Goal: Task Accomplishment & Management: Manage account settings

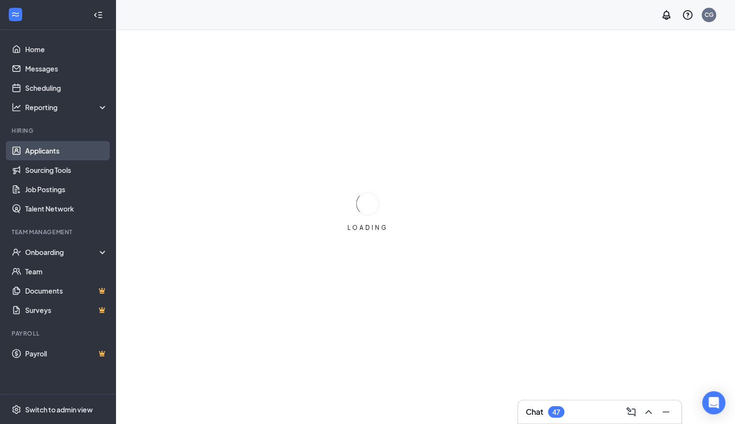
click at [56, 146] on link "Applicants" at bounding box center [66, 150] width 83 height 19
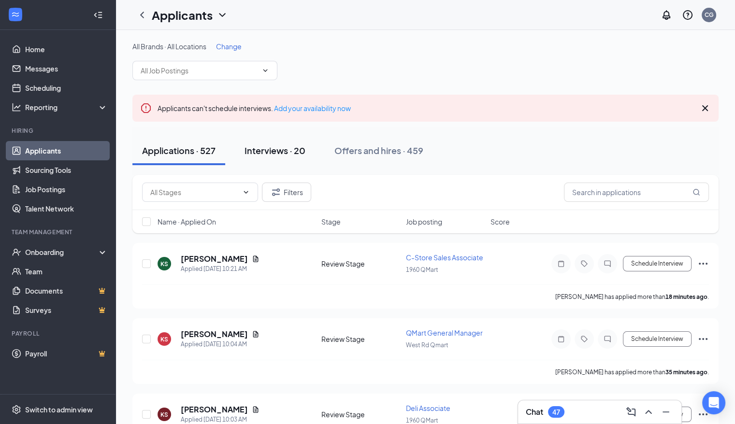
click at [276, 146] on div "Interviews · 20" at bounding box center [274, 150] width 61 height 12
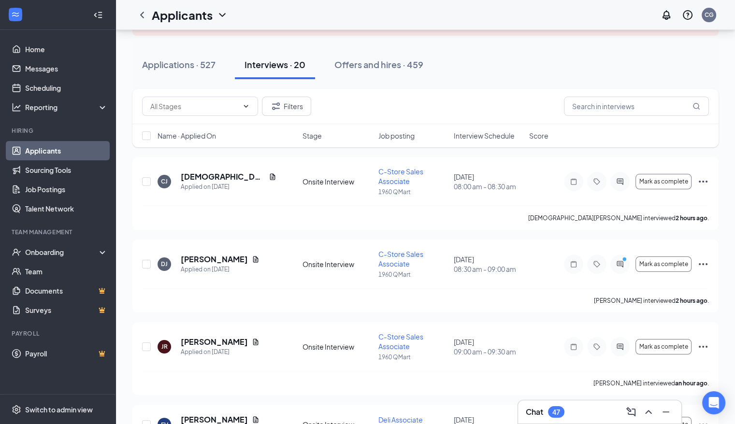
scroll to position [86, 0]
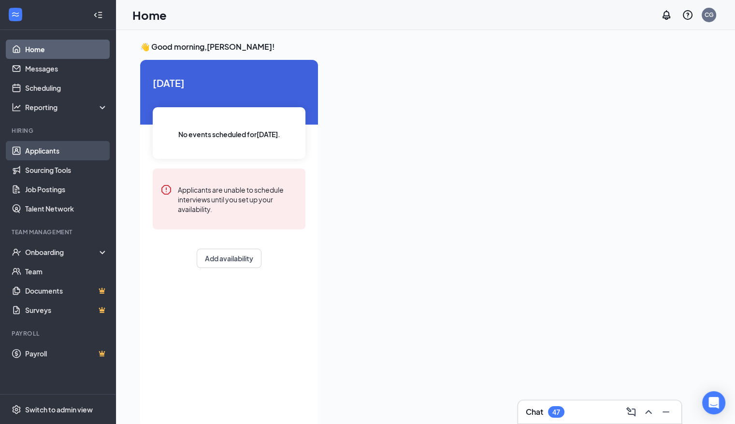
click at [40, 154] on link "Applicants" at bounding box center [66, 150] width 83 height 19
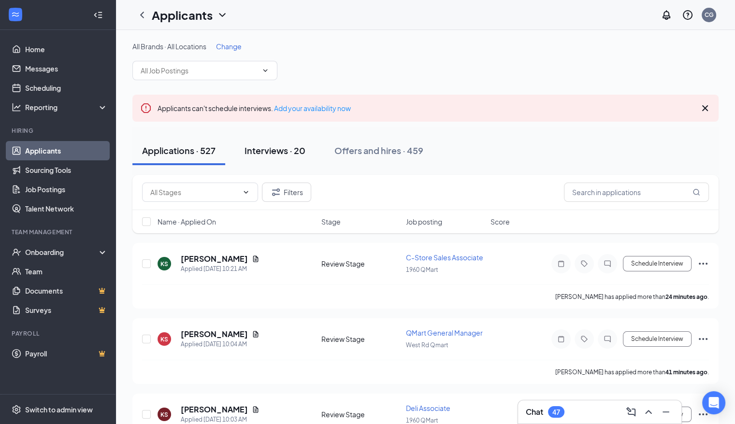
click at [253, 140] on button "Interviews · 20" at bounding box center [275, 150] width 80 height 29
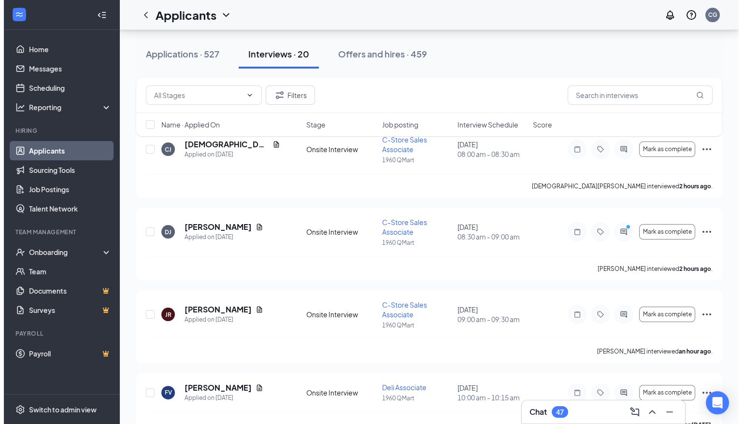
scroll to position [129, 0]
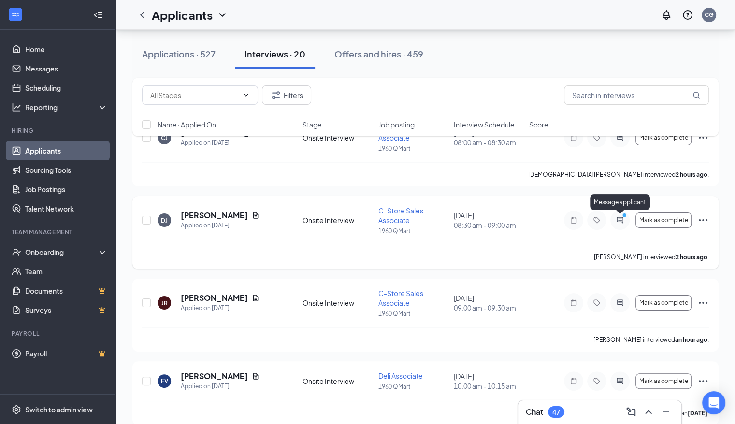
click at [620, 217] on icon "PrimaryDot" at bounding box center [626, 217] width 12 height 8
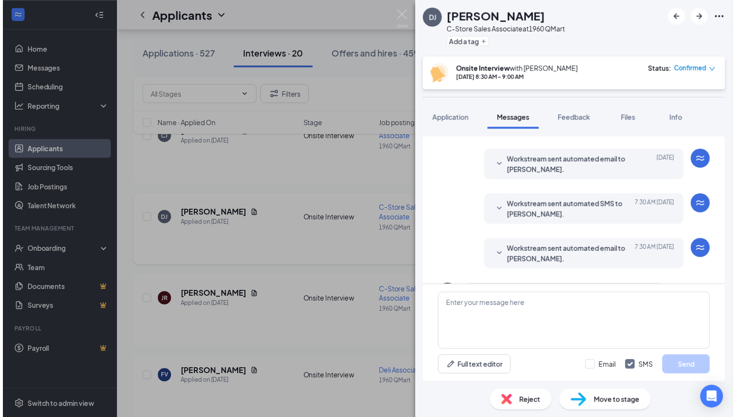
scroll to position [122, 0]
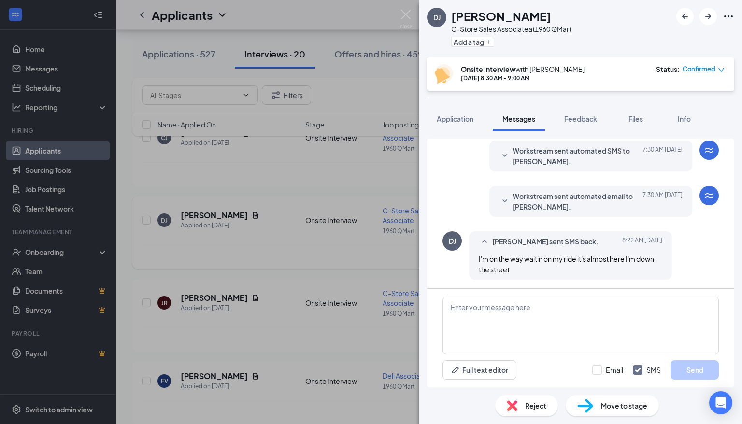
click at [271, 170] on div "DJ Davion Jones C-Store Sales Associate at 1960 QMart Add a tag Onsite Intervie…" at bounding box center [371, 212] width 742 height 424
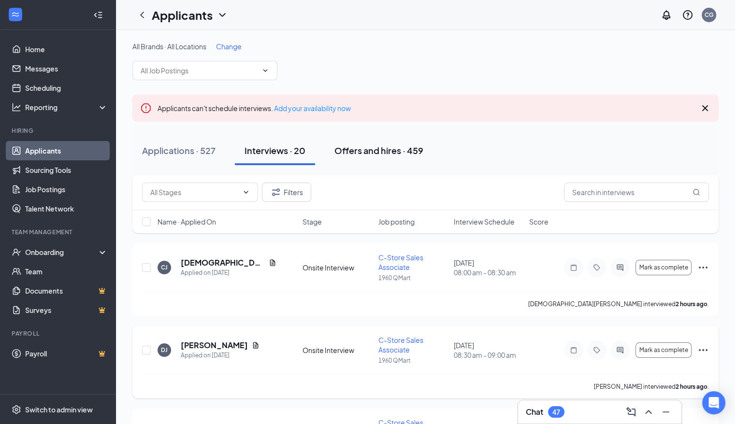
click at [363, 147] on div "Offers and hires · 459" at bounding box center [378, 150] width 89 height 12
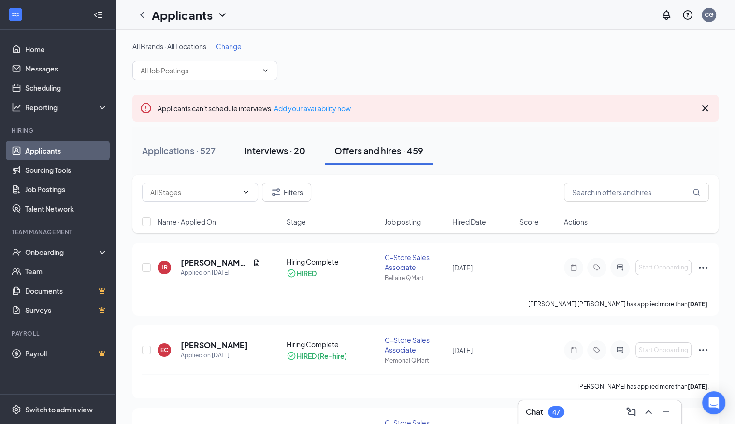
click at [278, 156] on div "Interviews · 20" at bounding box center [274, 150] width 61 height 12
